Goal: Find specific page/section: Find specific page/section

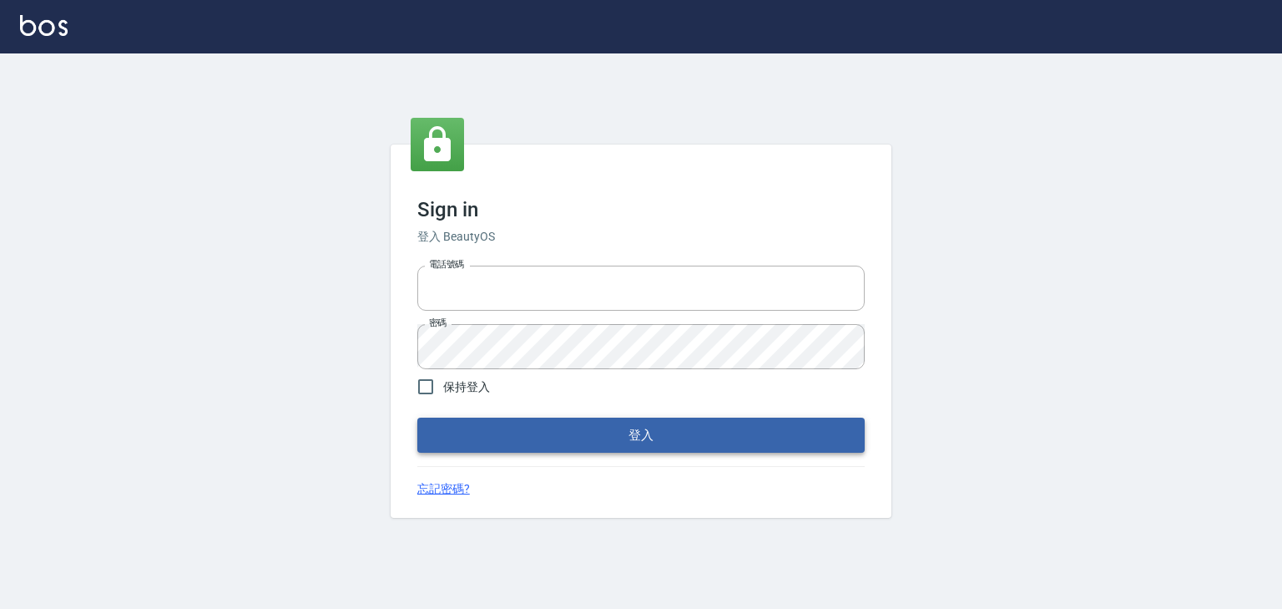
type input "0952331713"
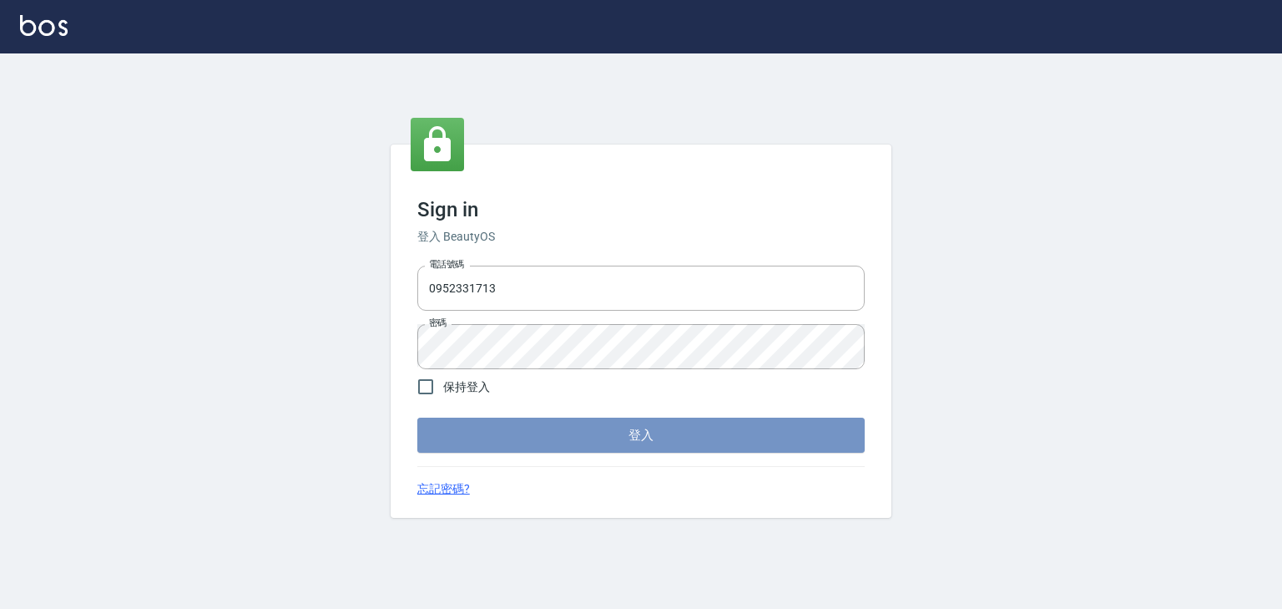
drag, startPoint x: 584, startPoint y: 435, endPoint x: 568, endPoint y: 417, distance: 24.2
click at [578, 429] on button "登入" at bounding box center [640, 434] width 447 height 35
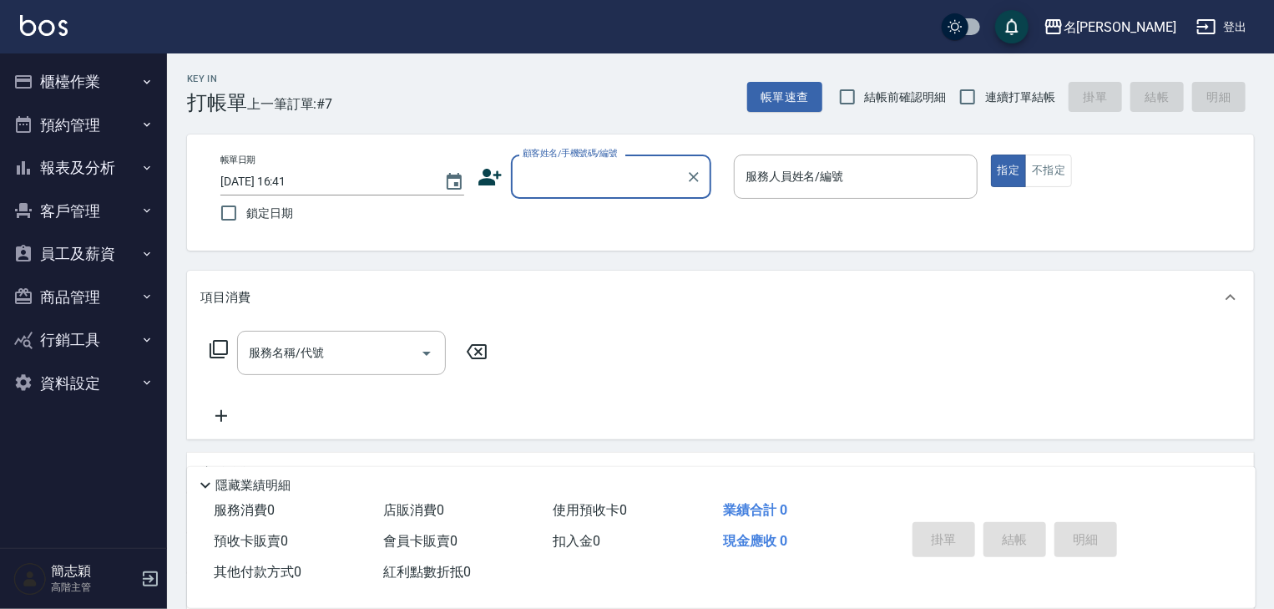
click at [144, 166] on icon "button" at bounding box center [147, 167] width 7 height 4
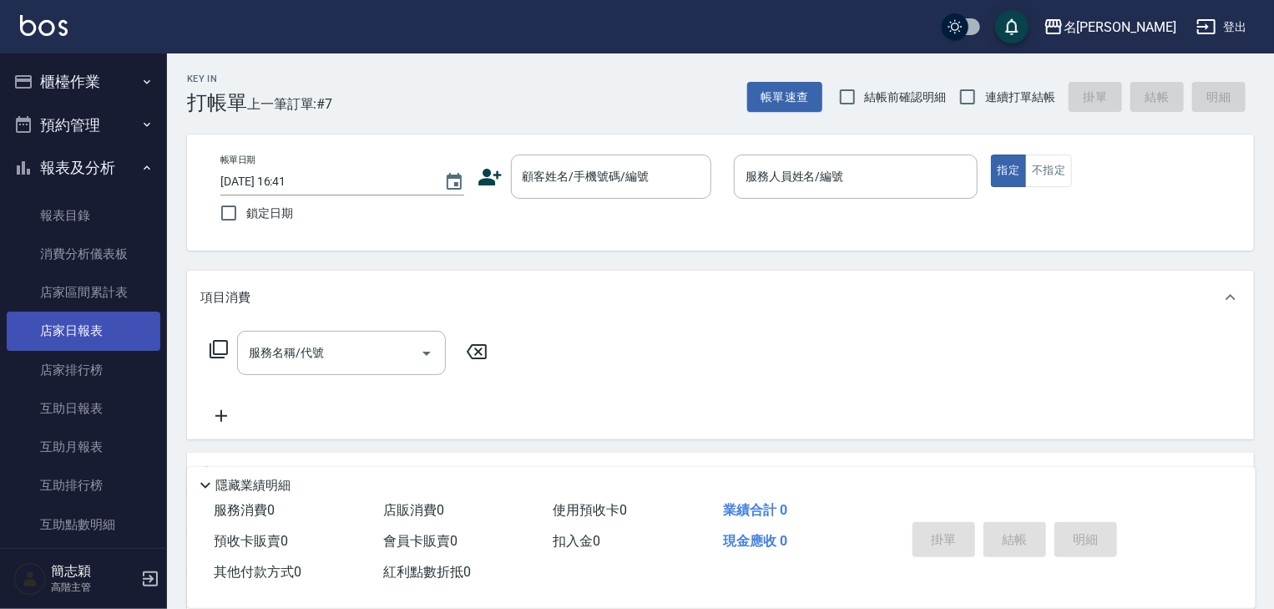
click at [84, 321] on link "店家日報表" at bounding box center [84, 330] width 154 height 38
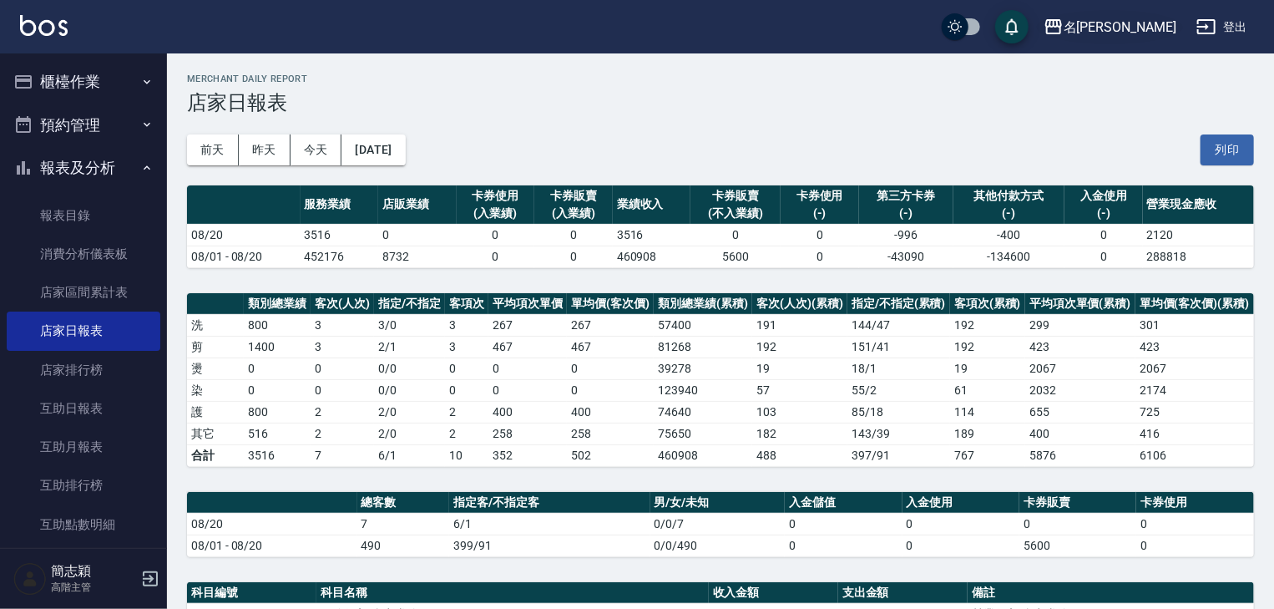
click at [1064, 27] on icon "button" at bounding box center [1053, 27] width 20 height 20
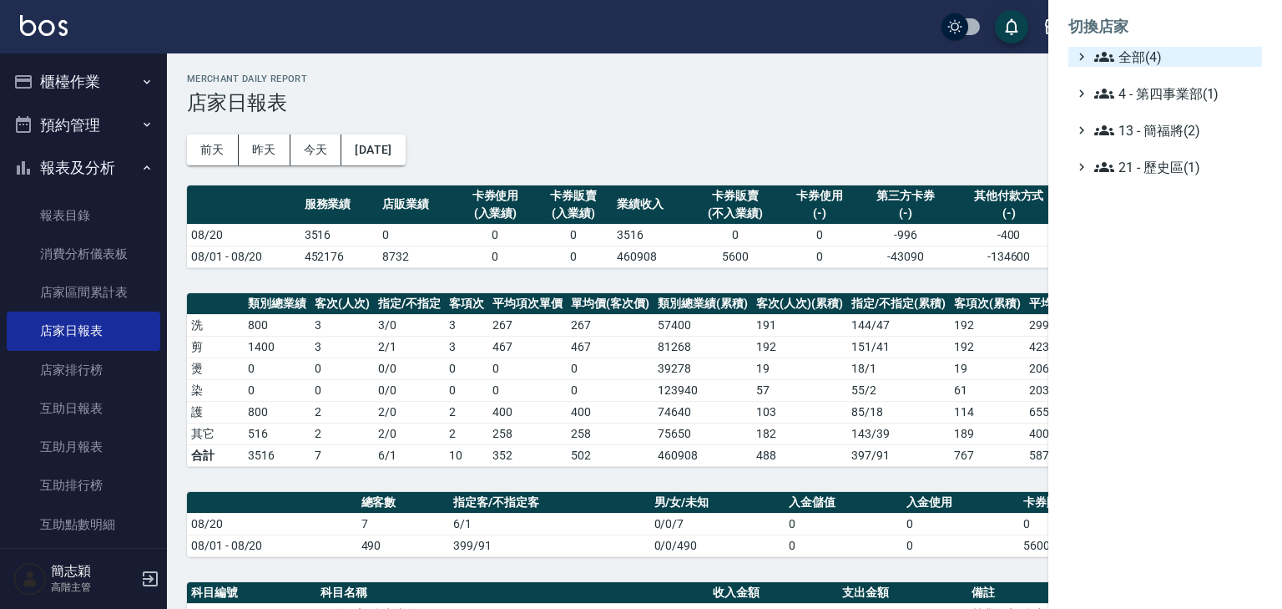
click at [1102, 48] on icon at bounding box center [1104, 57] width 20 height 20
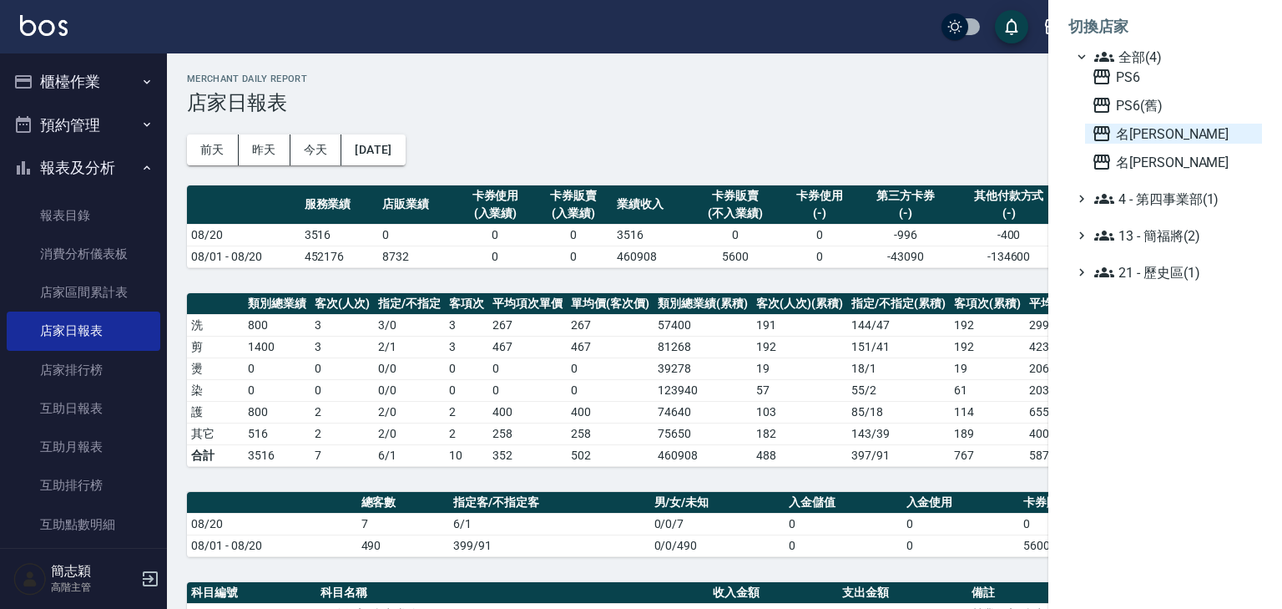
click at [1094, 131] on icon at bounding box center [1102, 133] width 17 height 15
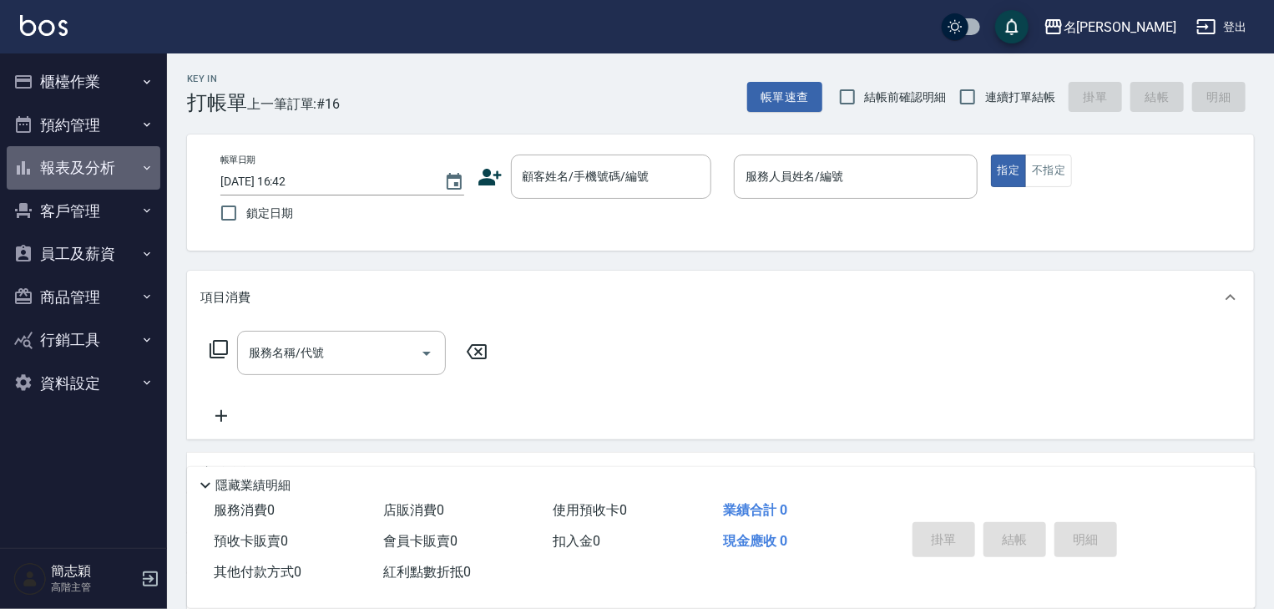
click at [147, 167] on icon "button" at bounding box center [147, 167] width 7 height 4
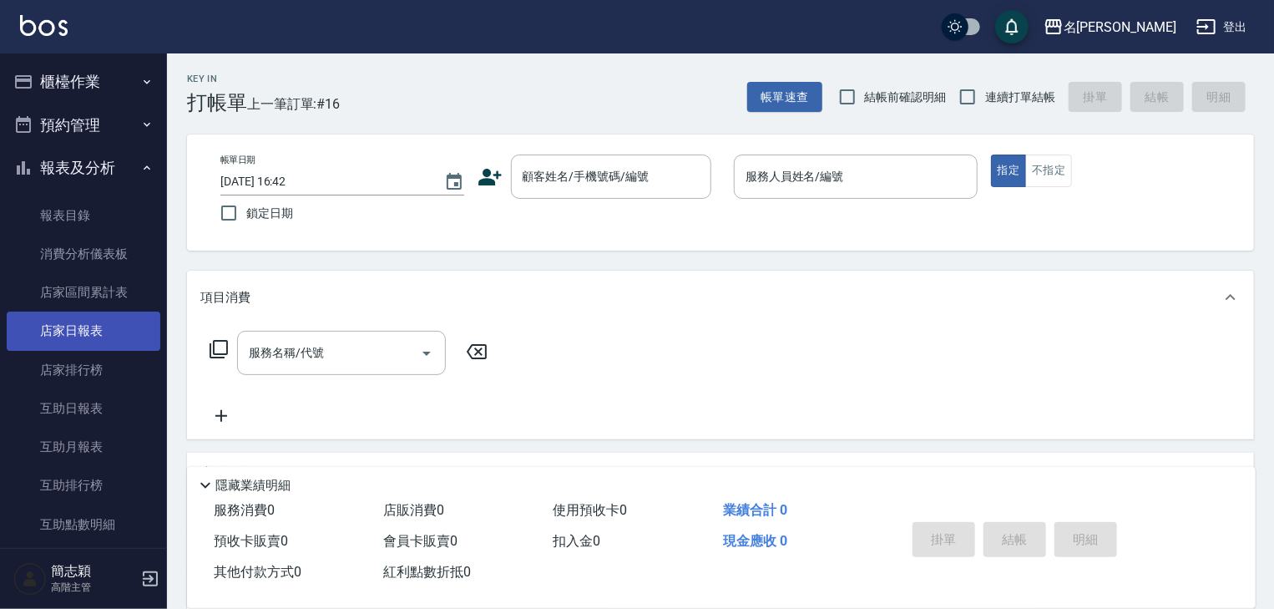
click at [75, 327] on link "店家日報表" at bounding box center [84, 330] width 154 height 38
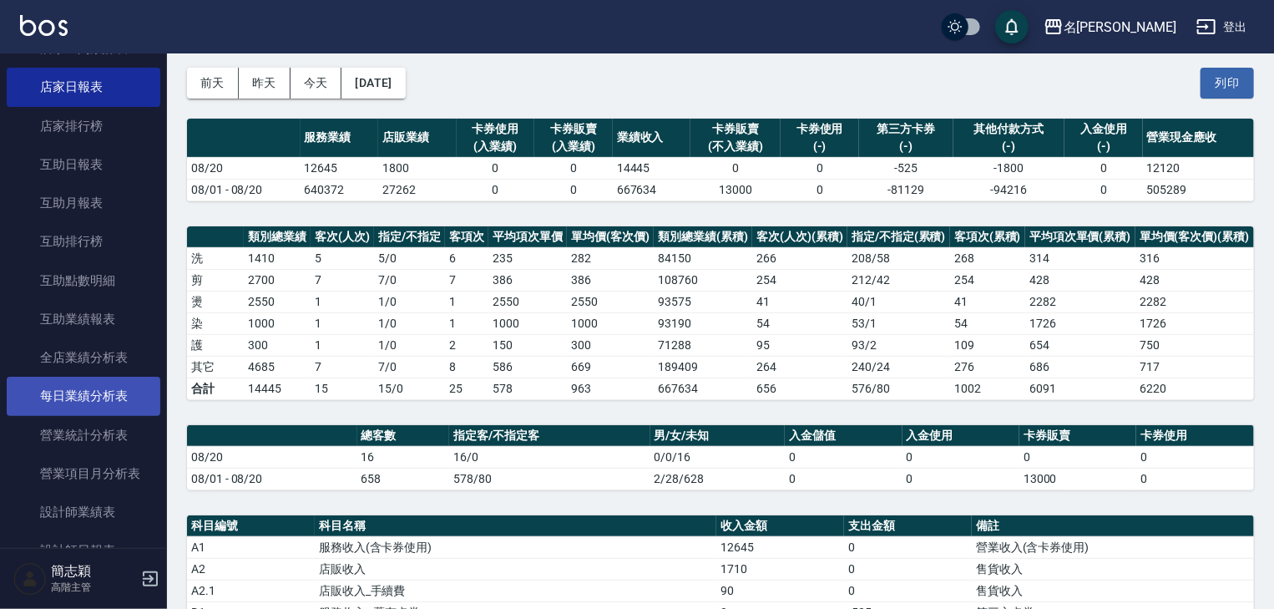
scroll to position [267, 0]
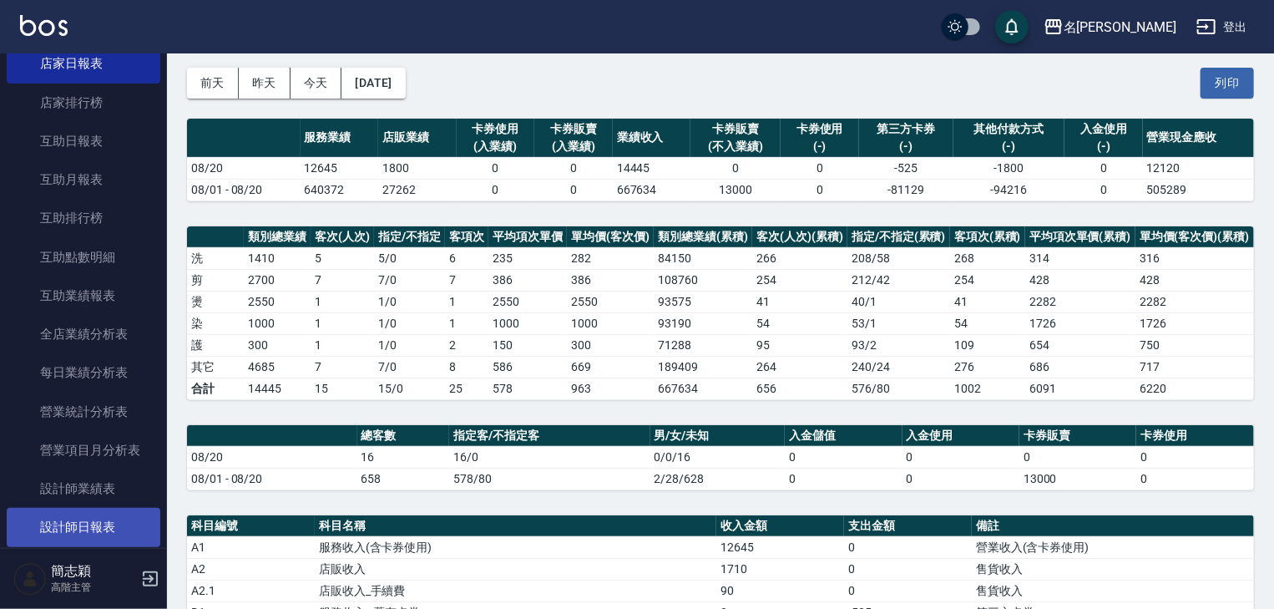
click at [102, 523] on link "設計師日報表" at bounding box center [84, 527] width 154 height 38
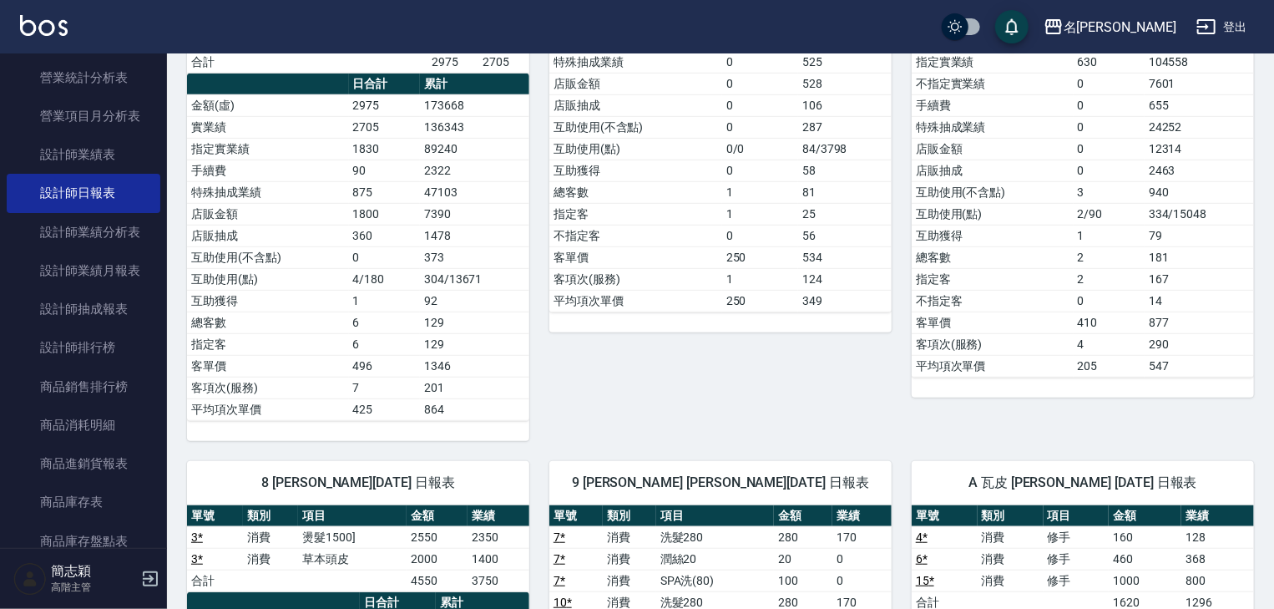
scroll to position [200, 0]
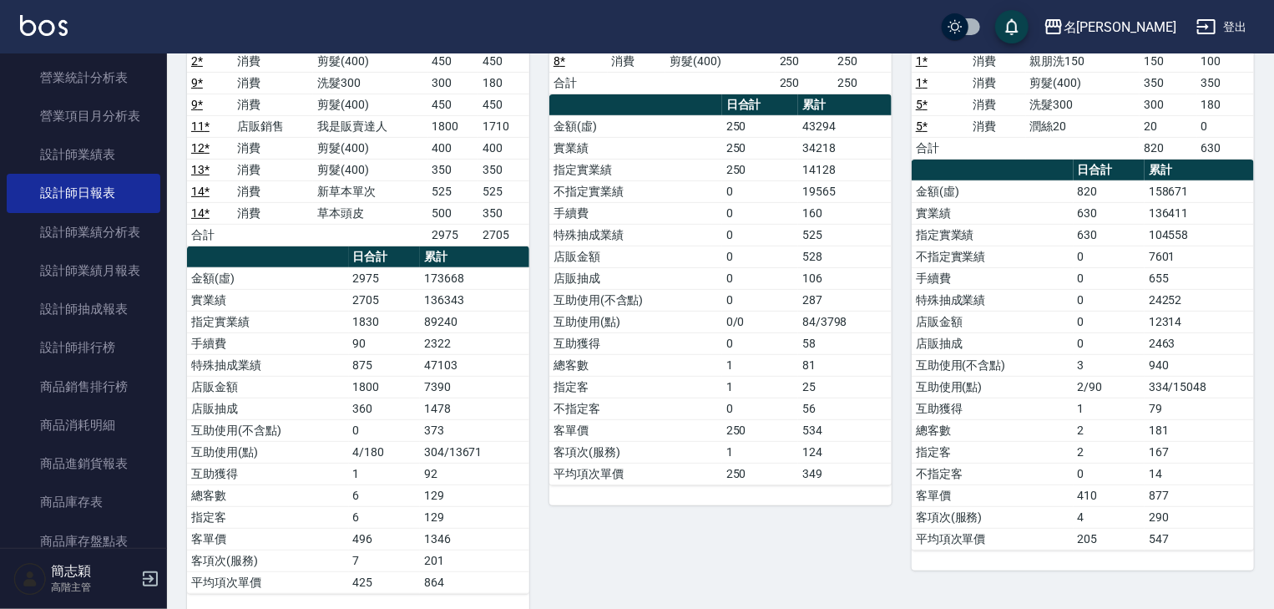
click at [1242, 23] on button "登出" at bounding box center [1222, 27] width 64 height 31
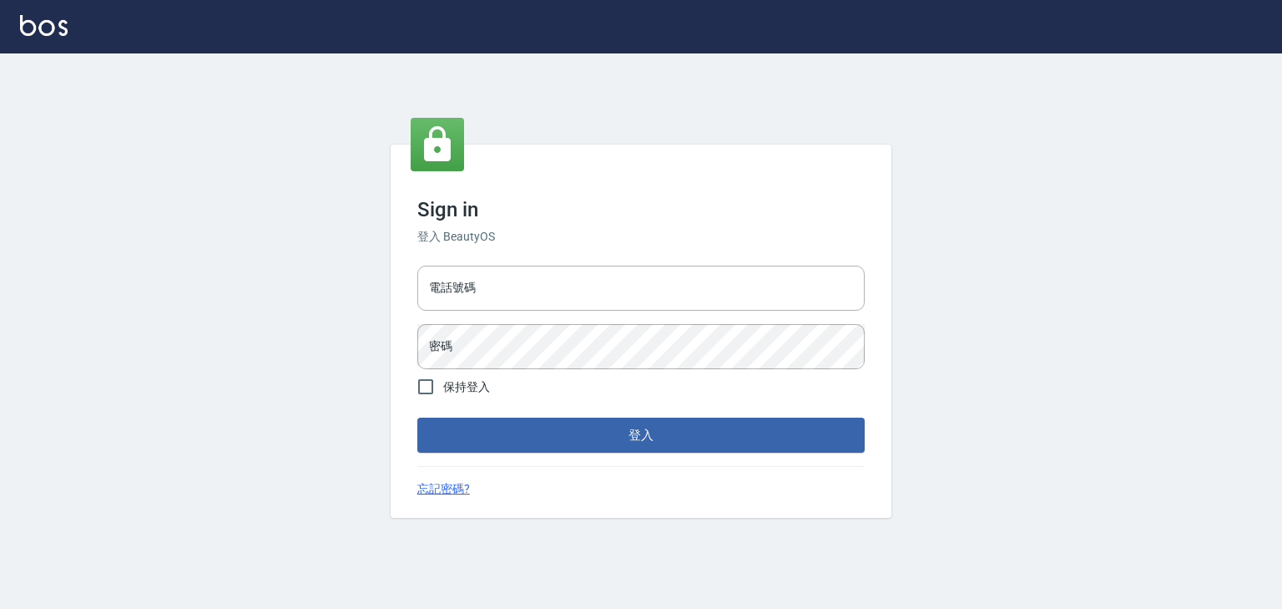
type input "0952331713"
